Goal: Find specific page/section: Find specific page/section

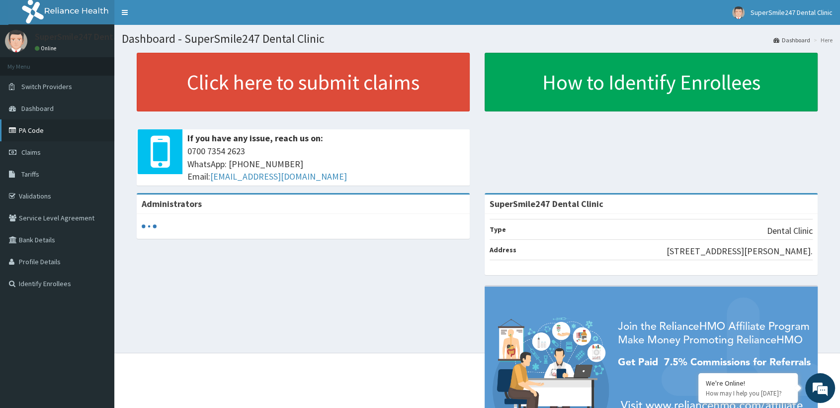
click at [49, 129] on link "PA Code" at bounding box center [57, 130] width 114 height 22
click at [44, 126] on link "PA Code" at bounding box center [57, 130] width 114 height 22
click at [44, 195] on link "Validations" at bounding box center [57, 196] width 114 height 22
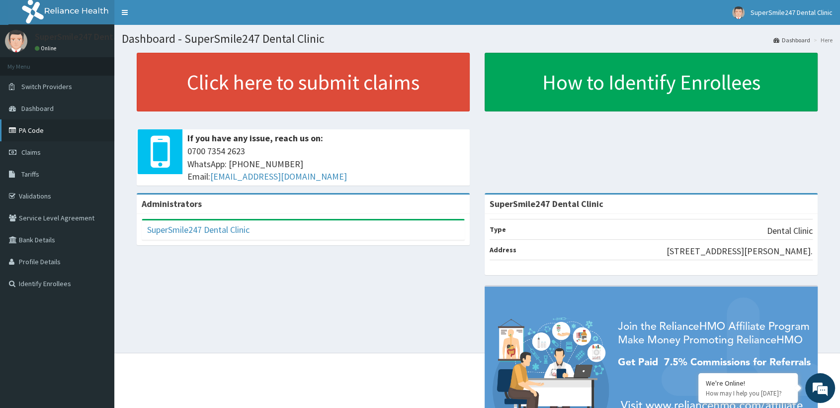
click at [26, 138] on link "PA Code" at bounding box center [57, 130] width 114 height 22
